Goal: Task Accomplishment & Management: Manage account settings

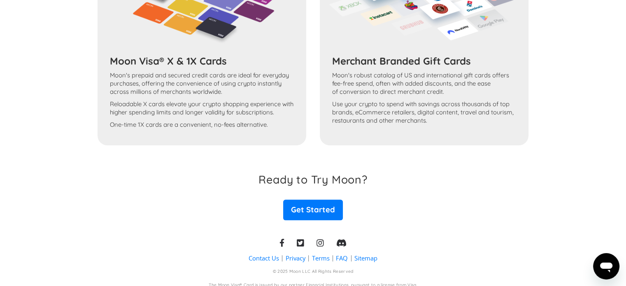
scroll to position [903, 0]
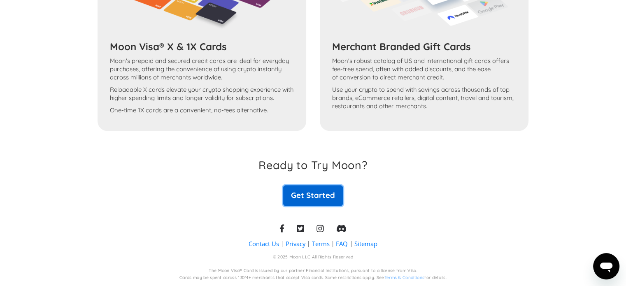
click at [312, 197] on link "Get Started" at bounding box center [312, 195] width 59 height 21
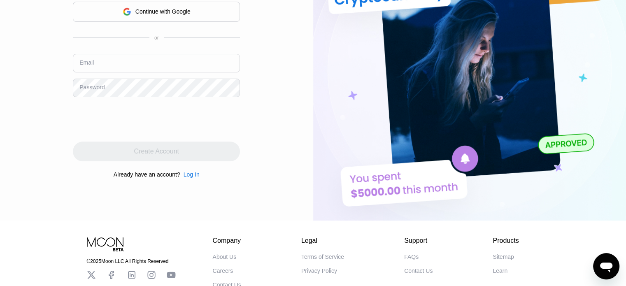
scroll to position [82, 0]
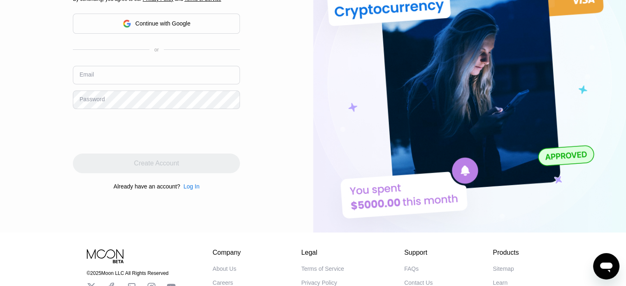
click at [120, 78] on input "text" at bounding box center [156, 75] width 167 height 19
type input "jarmro@gazeta.pl"
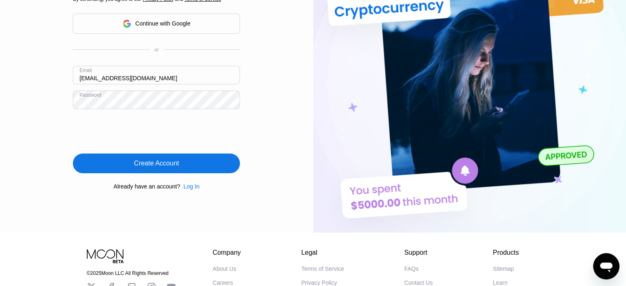
click at [144, 167] on div "Create Account" at bounding box center [156, 163] width 45 height 8
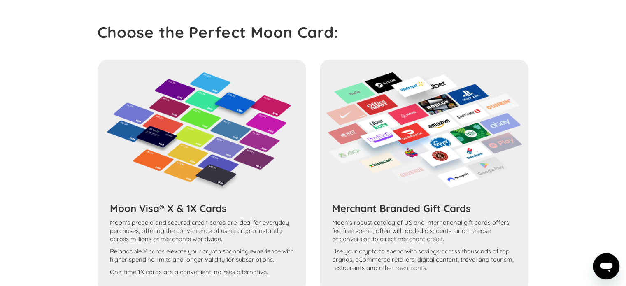
scroll to position [903, 0]
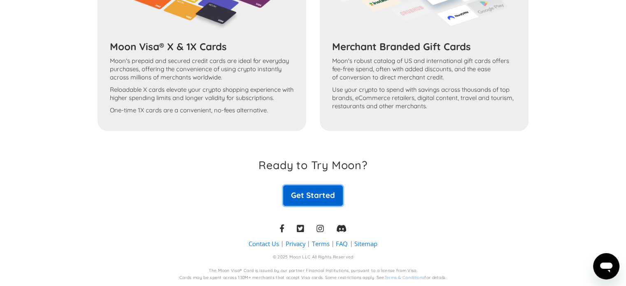
click at [300, 197] on link "Get Started" at bounding box center [312, 195] width 59 height 21
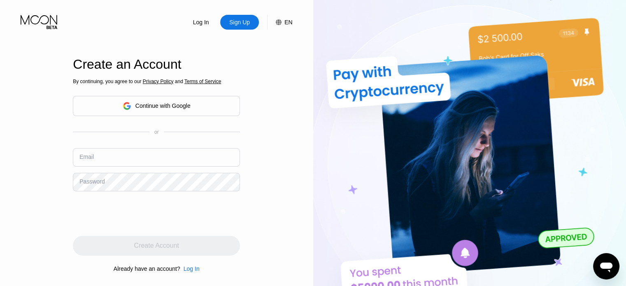
click at [98, 160] on input "text" at bounding box center [156, 157] width 167 height 19
type input "jarmro@gazeta.pl"
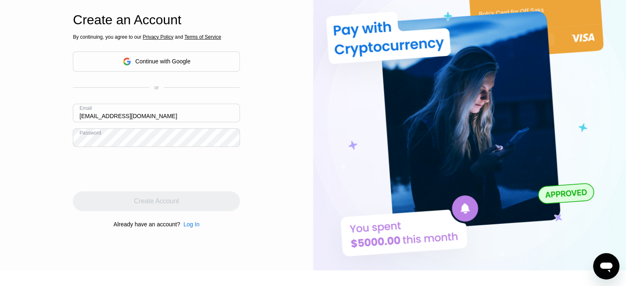
scroll to position [123, 0]
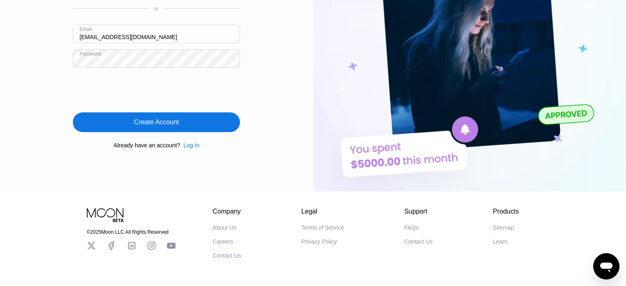
click at [187, 146] on div "Log In" at bounding box center [192, 145] width 16 height 7
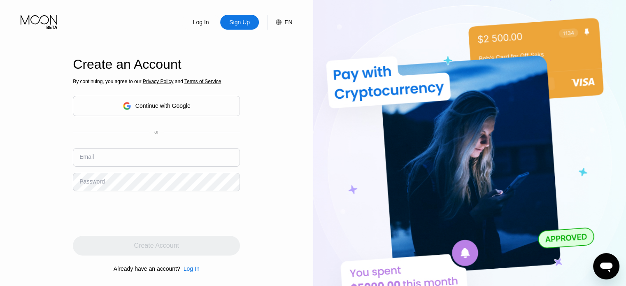
click at [146, 157] on input "text" at bounding box center [156, 157] width 167 height 19
type input "jarmro@gazeta.pl"
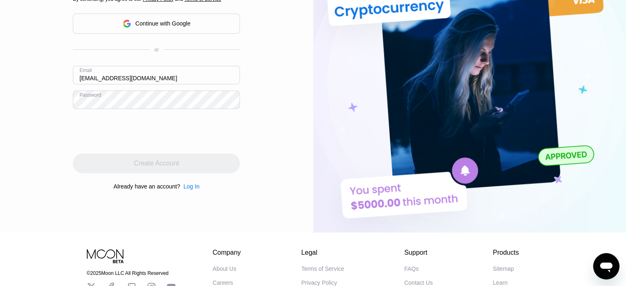
scroll to position [123, 0]
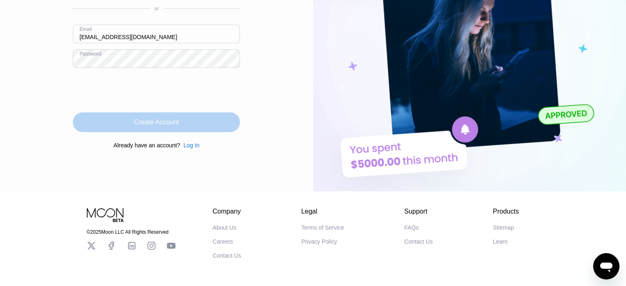
click at [161, 125] on div "Create Account" at bounding box center [156, 122] width 45 height 8
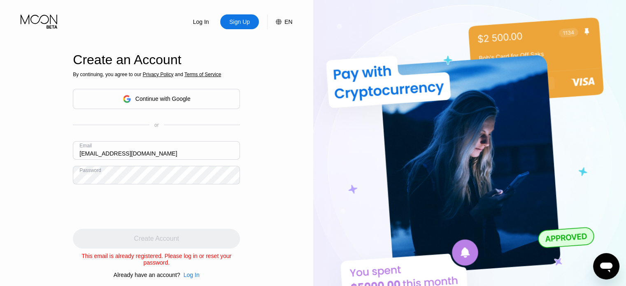
scroll to position [0, 0]
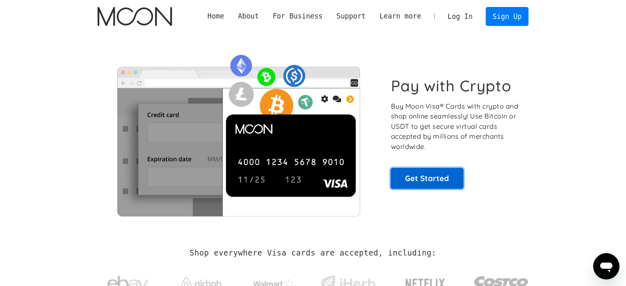
click at [425, 177] on link "Get Started" at bounding box center [427, 178] width 73 height 21
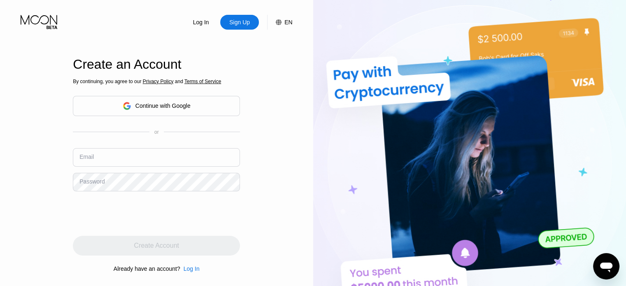
click at [123, 158] on input "text" at bounding box center [156, 157] width 167 height 19
type input "[EMAIL_ADDRESS][DOMAIN_NAME]"
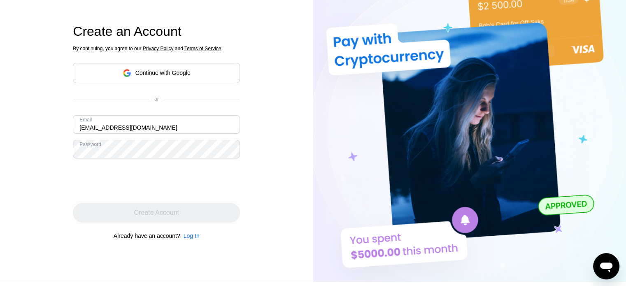
scroll to position [123, 0]
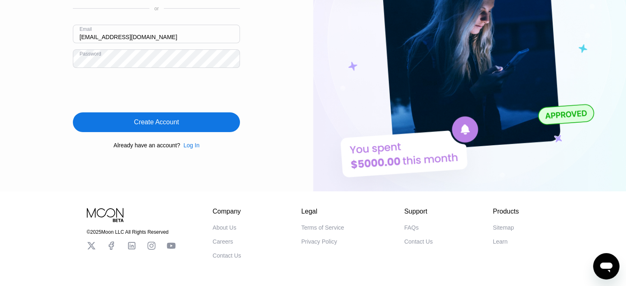
click at [192, 144] on div "Log In" at bounding box center [192, 145] width 16 height 7
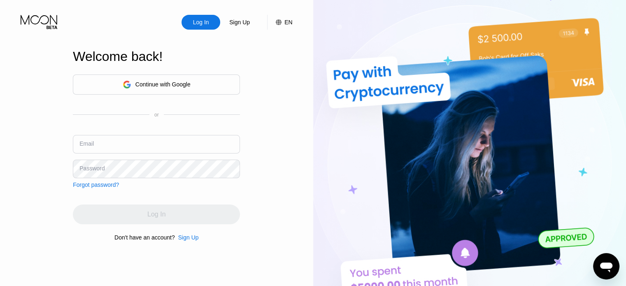
click at [141, 142] on input "text" at bounding box center [156, 144] width 167 height 19
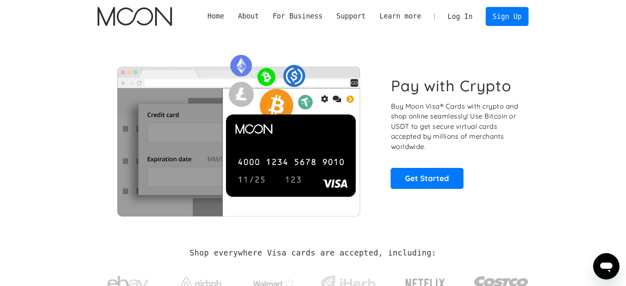
click at [460, 15] on link "Log In" at bounding box center [460, 16] width 39 height 18
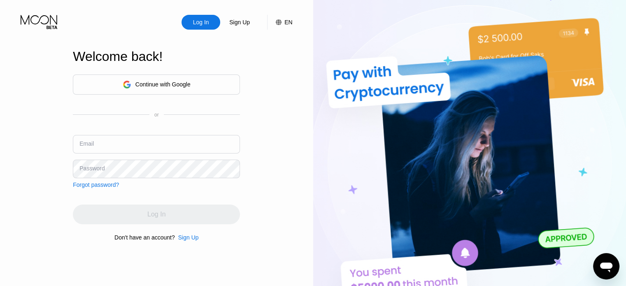
click at [137, 146] on input "text" at bounding box center [156, 144] width 167 height 19
type input "[EMAIL_ADDRESS][DOMAIN_NAME]"
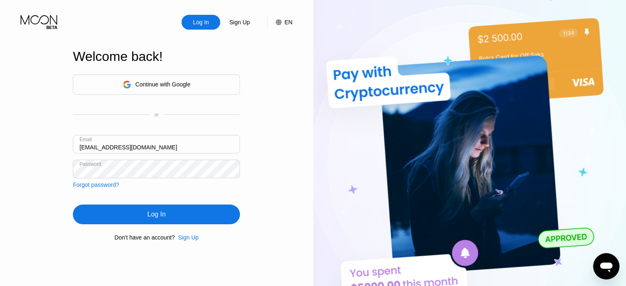
click at [160, 219] on div "Log In" at bounding box center [156, 214] width 18 height 8
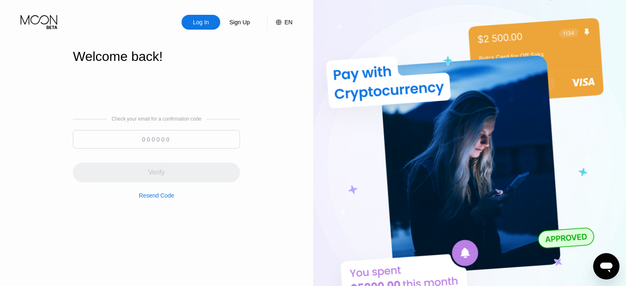
click at [152, 144] on input at bounding box center [156, 139] width 167 height 19
paste input "161991"
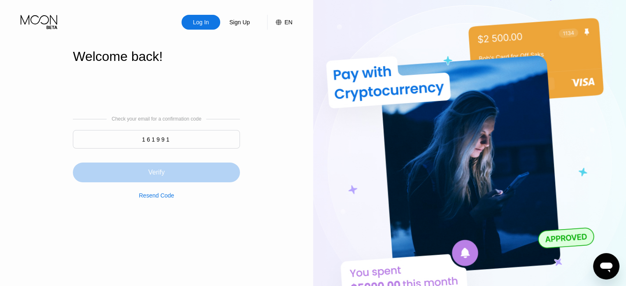
click at [166, 172] on div "Verify" at bounding box center [156, 173] width 167 height 20
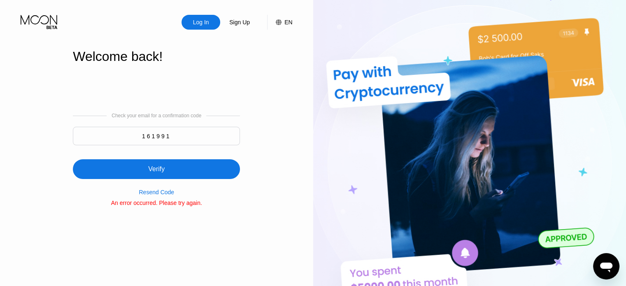
click at [159, 137] on input "161991" at bounding box center [156, 136] width 167 height 19
paste input "6184"
type input "166184"
click at [158, 169] on div "Verify" at bounding box center [156, 169] width 16 height 8
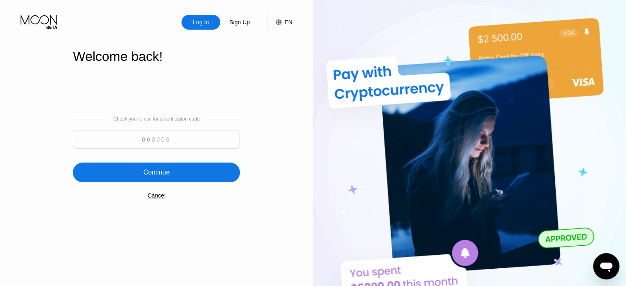
click at [147, 172] on div "Continue" at bounding box center [156, 172] width 26 height 8
click at [151, 138] on input at bounding box center [156, 139] width 167 height 19
paste input "166184"
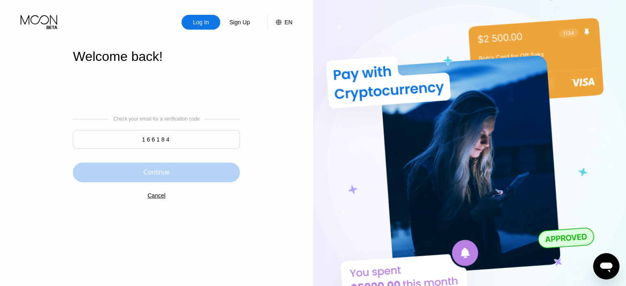
click at [158, 177] on div "Continue" at bounding box center [156, 172] width 26 height 8
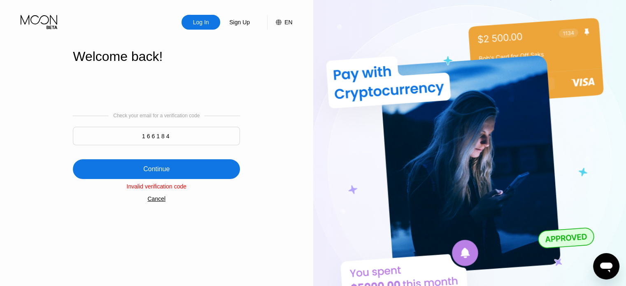
click at [163, 138] on input "166184" at bounding box center [156, 136] width 167 height 19
paste input "647405"
type input "647405"
click at [158, 171] on div "Continue" at bounding box center [156, 169] width 26 height 8
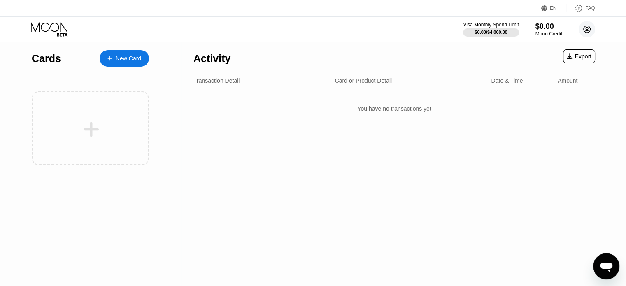
click at [587, 29] on icon at bounding box center [587, 29] width 5 height 5
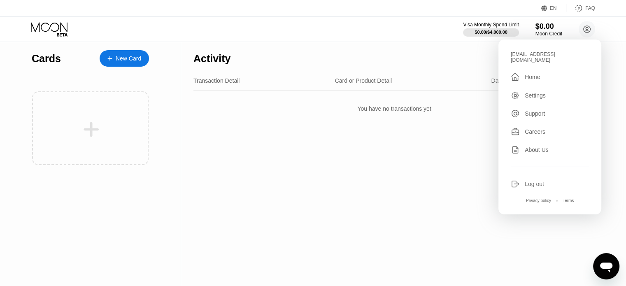
click at [434, 52] on div "Activity Export" at bounding box center [394, 56] width 402 height 29
